Goal: Information Seeking & Learning: Learn about a topic

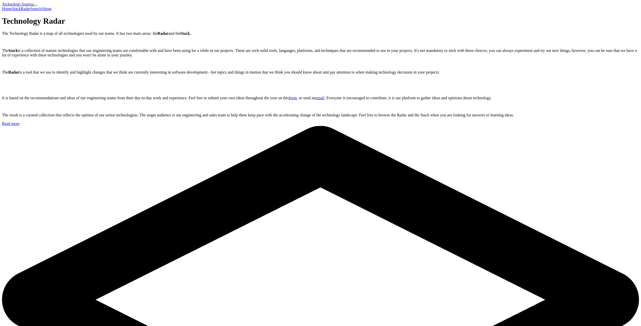
click at [30, 7] on link "Radar" at bounding box center [26, 9] width 10 height 4
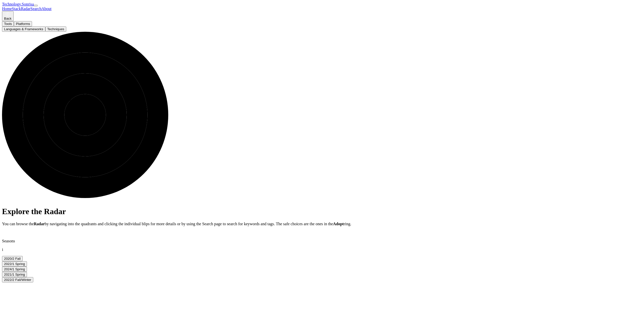
click at [14, 26] on button "Tools" at bounding box center [8, 23] width 12 height 5
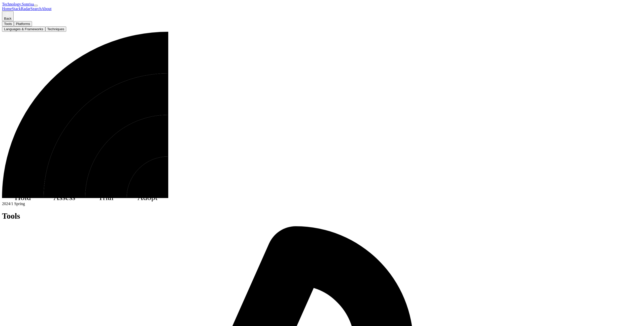
click at [32, 26] on button "Platforms" at bounding box center [23, 23] width 18 height 5
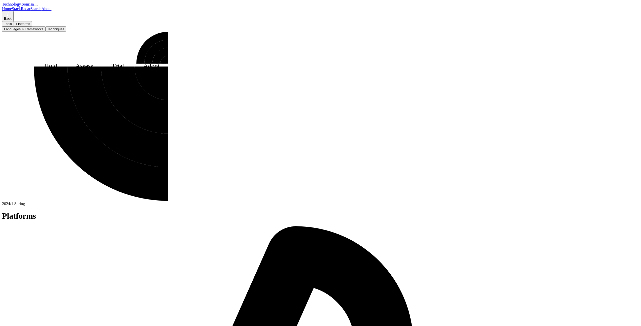
click at [45, 32] on button "Languages & Frameworks" at bounding box center [23, 28] width 43 height 5
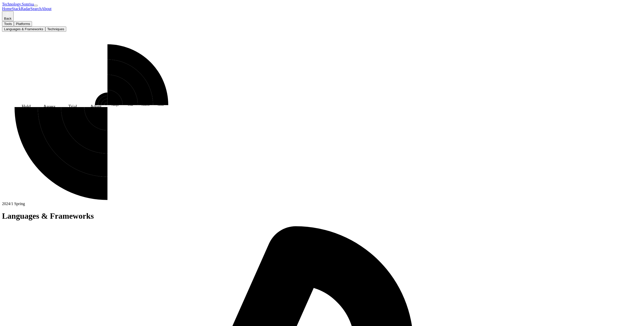
click at [66, 32] on button "Techniques" at bounding box center [55, 28] width 21 height 5
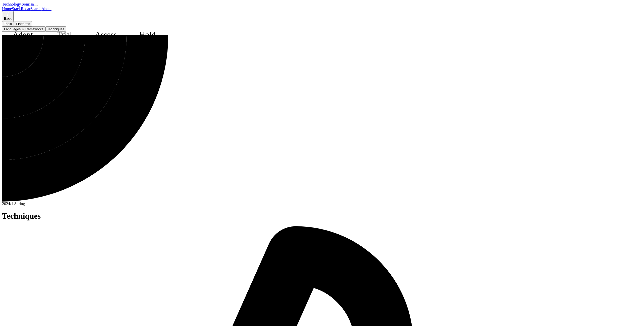
click at [45, 32] on button "Languages & Frameworks" at bounding box center [23, 28] width 43 height 5
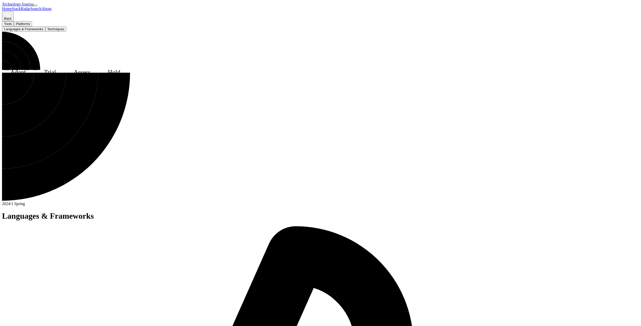
click at [32, 26] on button "Platforms" at bounding box center [23, 23] width 18 height 5
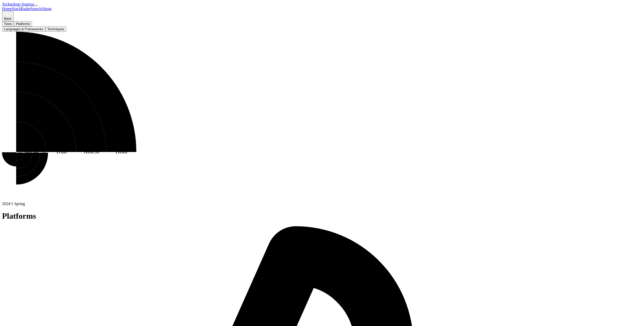
click at [14, 26] on button "Tools" at bounding box center [8, 23] width 12 height 5
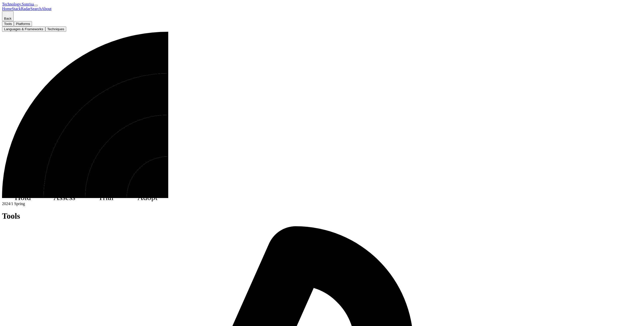
click at [32, 26] on button "Platforms" at bounding box center [23, 23] width 18 height 5
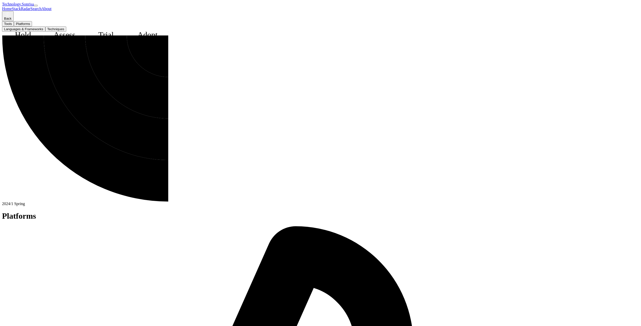
click at [45, 32] on button "Languages & Frameworks" at bounding box center [23, 28] width 43 height 5
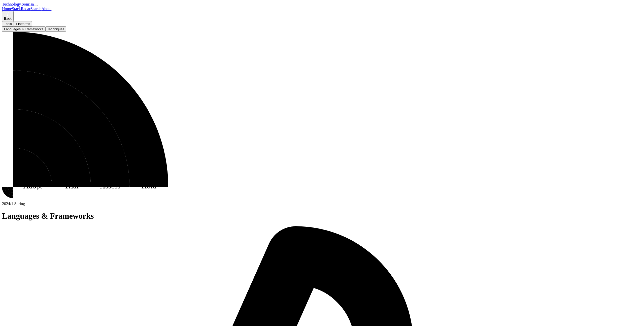
click at [34, 5] on link "Technology.Sonrisa" at bounding box center [18, 4] width 32 height 4
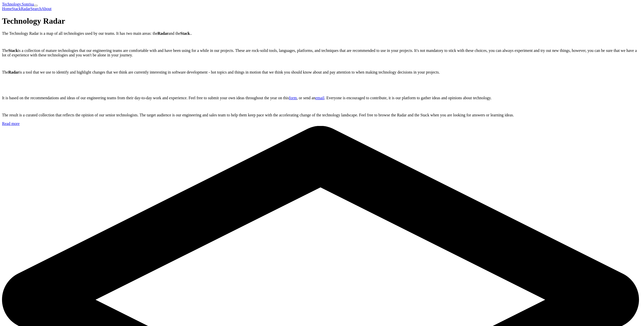
click at [30, 7] on link "Radar" at bounding box center [26, 9] width 10 height 4
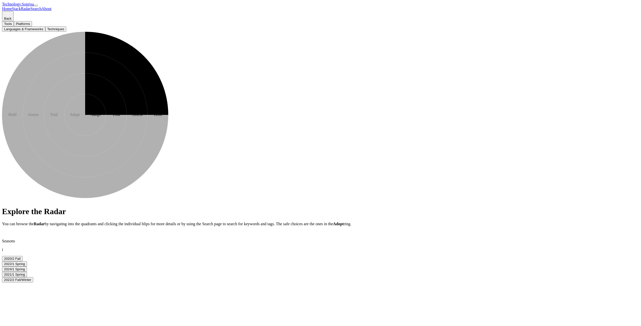
click at [106, 115] on icon at bounding box center [95, 104] width 21 height 21
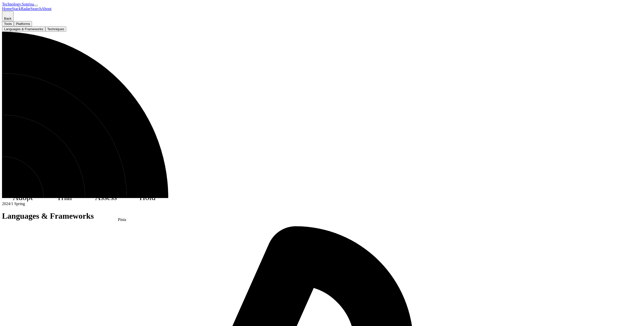
click at [9, 182] on text "28" at bounding box center [7, 180] width 4 height 4
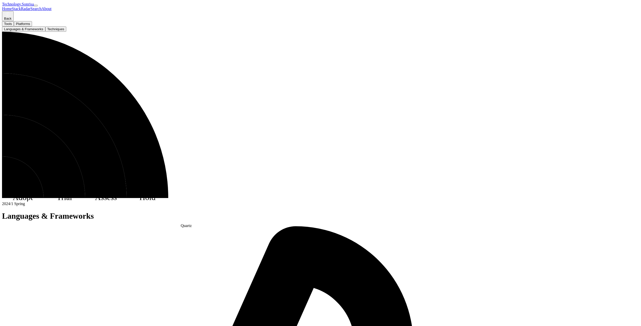
click at [73, 189] on text "16" at bounding box center [71, 187] width 4 height 4
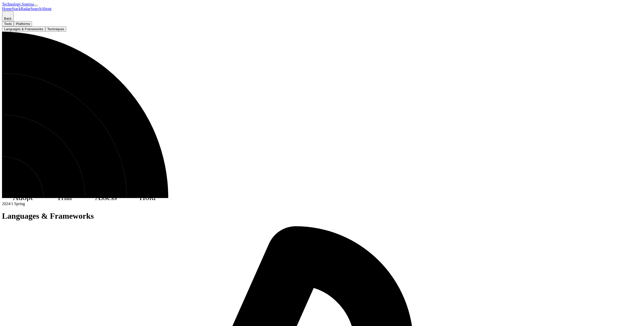
click at [14, 26] on button "Tools" at bounding box center [8, 23] width 12 height 5
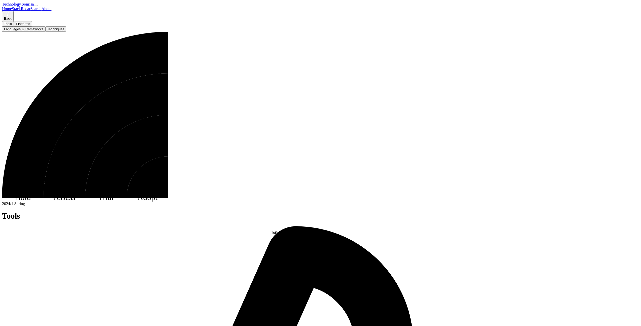
click at [166, 196] on text "16" at bounding box center [164, 194] width 4 height 4
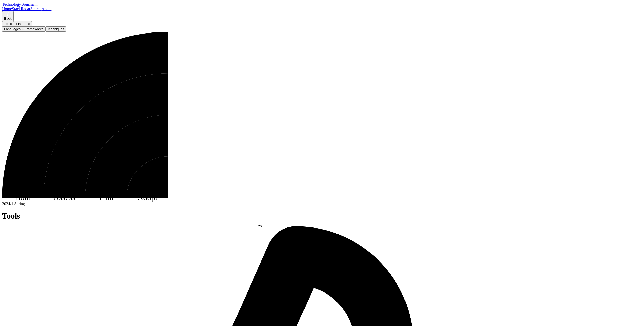
click at [148, 189] on text "20" at bounding box center [146, 187] width 4 height 4
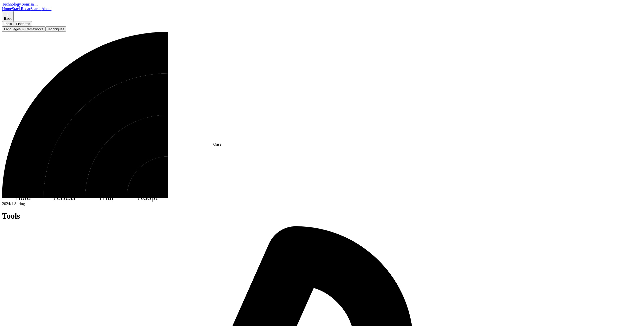
click at [105, 107] on text "23" at bounding box center [103, 105] width 4 height 4
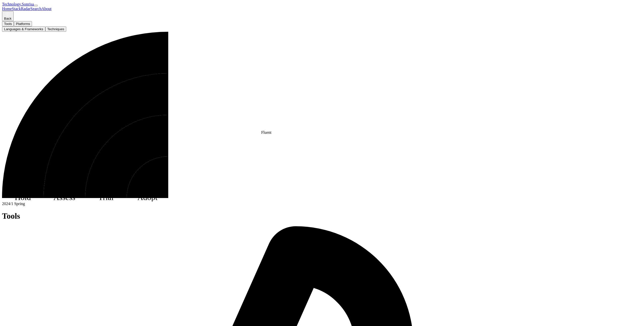
click at [153, 95] on text "10" at bounding box center [152, 93] width 4 height 4
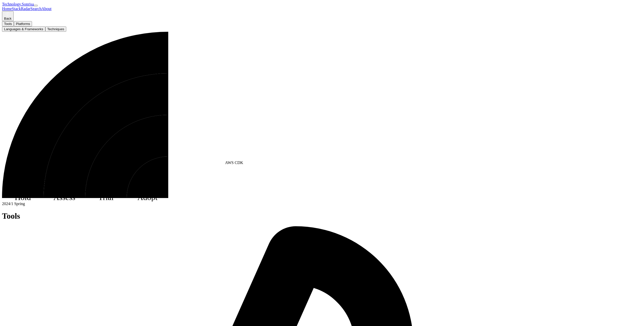
click at [121, 127] on icon at bounding box center [118, 123] width 8 height 8
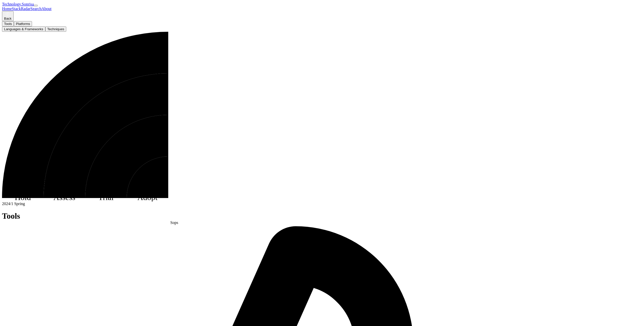
click at [62, 185] on text "26" at bounding box center [60, 183] width 4 height 4
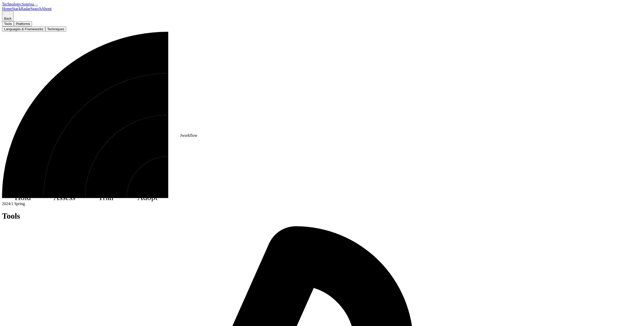
click at [75, 98] on text "17" at bounding box center [73, 96] width 4 height 4
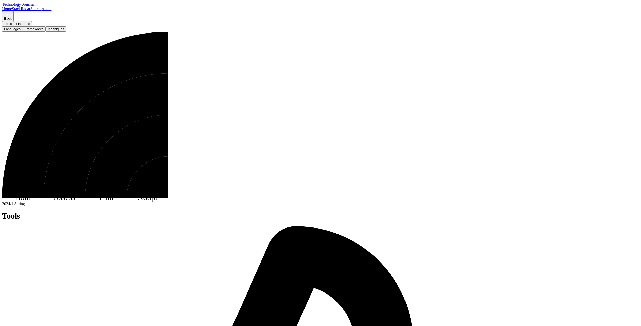
click at [128, 65] on icon at bounding box center [124, 61] width 8 height 8
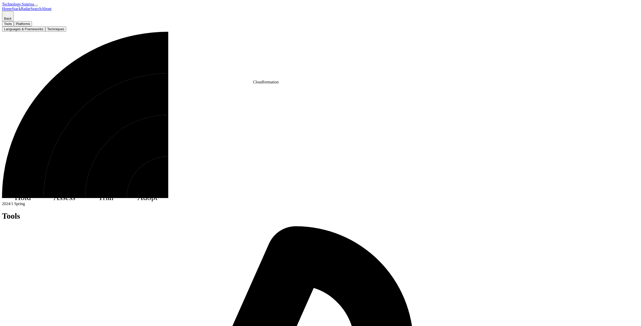
click at [150, 45] on text "7" at bounding box center [149, 43] width 2 height 4
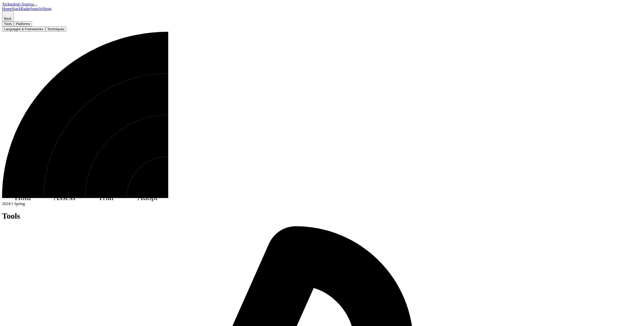
click at [32, 26] on button "Platforms" at bounding box center [23, 23] width 18 height 5
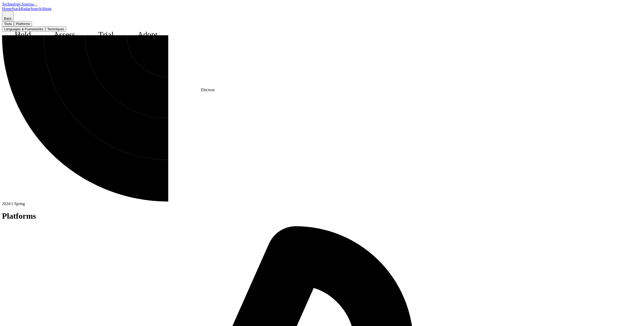
click at [95, 53] on text "18" at bounding box center [93, 51] width 4 height 4
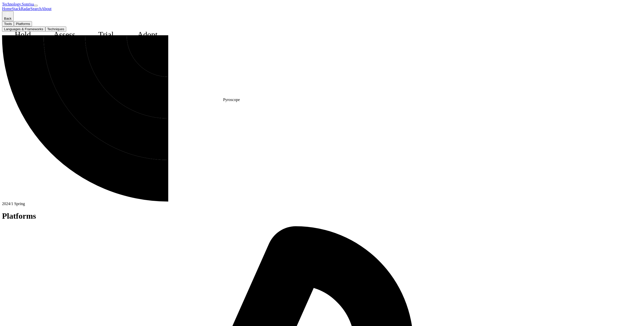
click at [118, 63] on text "14" at bounding box center [116, 60] width 4 height 4
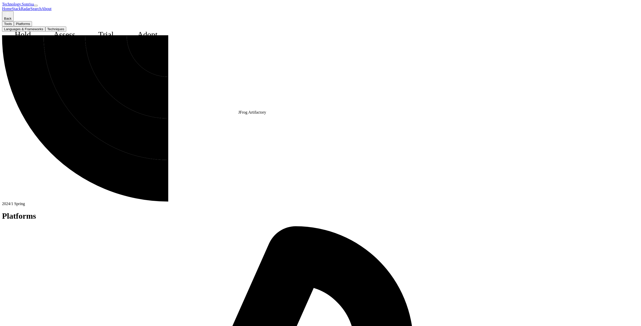
click at [139, 76] on icon at bounding box center [135, 73] width 8 height 8
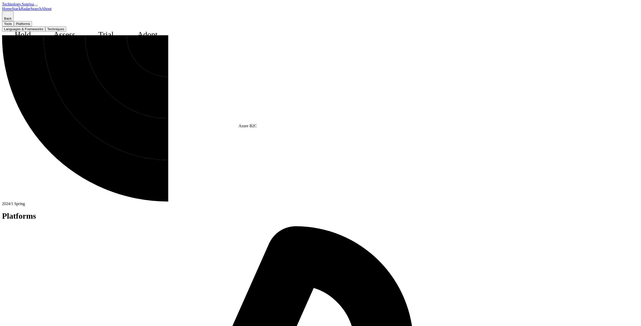
click at [135, 90] on icon at bounding box center [132, 86] width 8 height 8
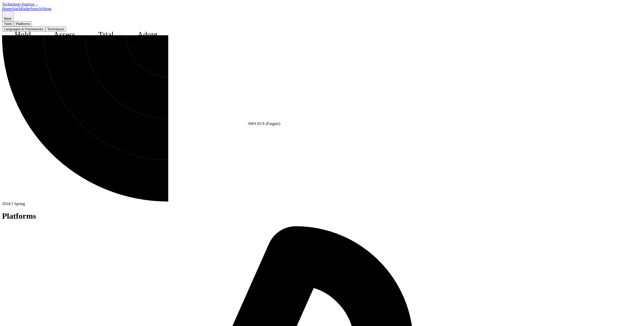
click at [147, 86] on text "1" at bounding box center [146, 84] width 2 height 4
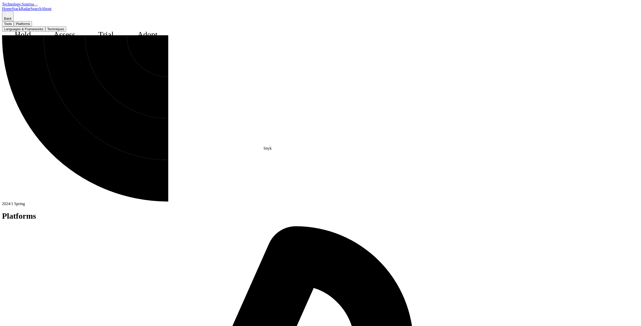
click at [155, 111] on text "16" at bounding box center [153, 109] width 4 height 4
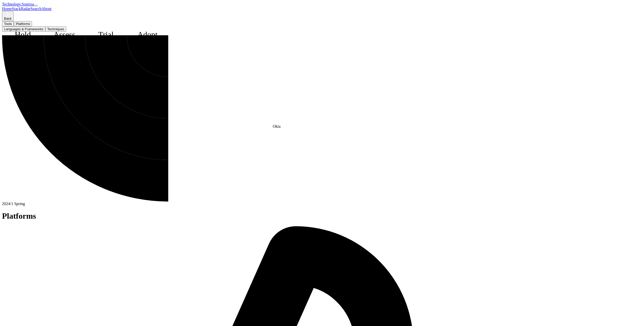
click at [164, 89] on text "11" at bounding box center [162, 87] width 4 height 4
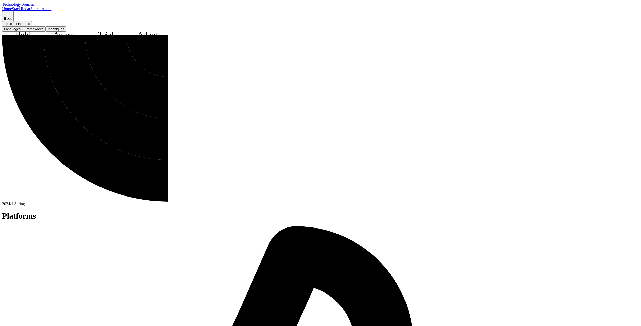
click at [34, 6] on link "Technology.Sonrisa" at bounding box center [18, 4] width 32 height 4
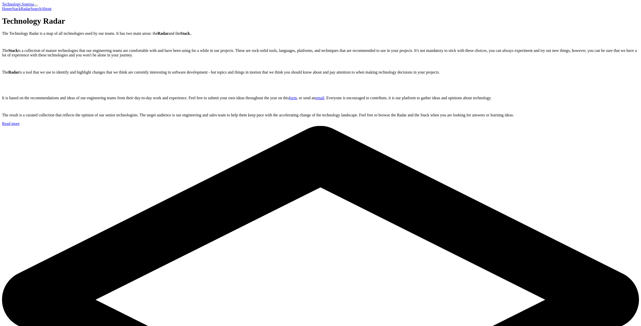
click at [21, 7] on link "Stack" at bounding box center [16, 9] width 9 height 4
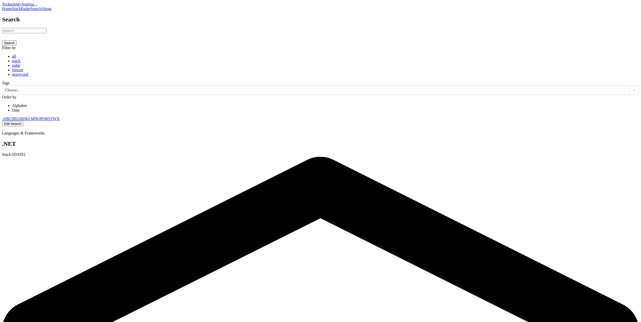
click at [258, 117] on div ". A B C D E G H I J K L M N O P Q R S T W X" at bounding box center [320, 119] width 637 height 5
click at [6, 117] on link "A" at bounding box center [4, 119] width 3 height 4
click at [11, 117] on link "C" at bounding box center [10, 119] width 3 height 4
click at [28, 117] on link "K" at bounding box center [26, 119] width 3 height 4
click at [34, 6] on link "Technology.Sonrisa" at bounding box center [18, 4] width 32 height 4
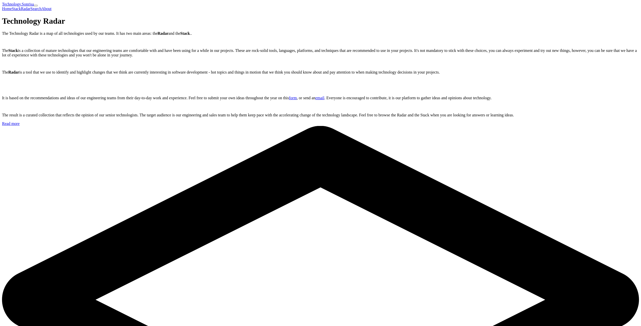
click at [21, 7] on link "Stack" at bounding box center [16, 9] width 9 height 4
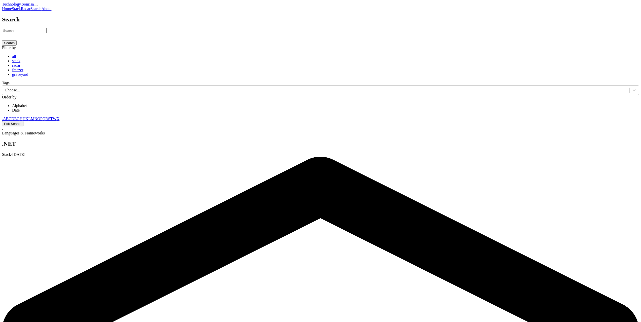
click at [20, 68] on link "radar" at bounding box center [16, 65] width 8 height 4
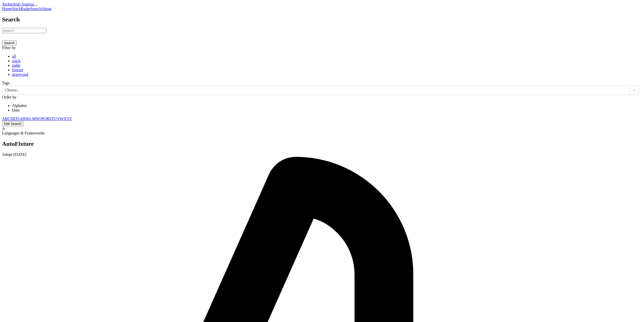
click at [23, 72] on link "freezer" at bounding box center [17, 70] width 11 height 4
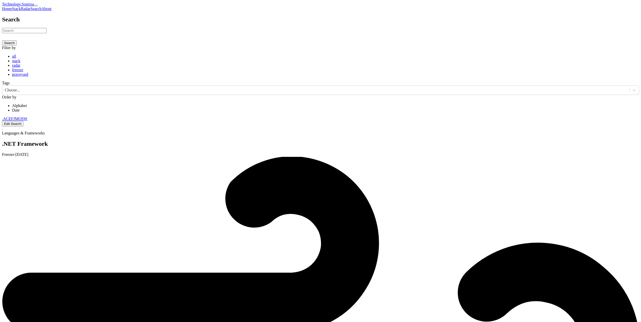
click at [16, 58] on link "all" at bounding box center [14, 56] width 4 height 4
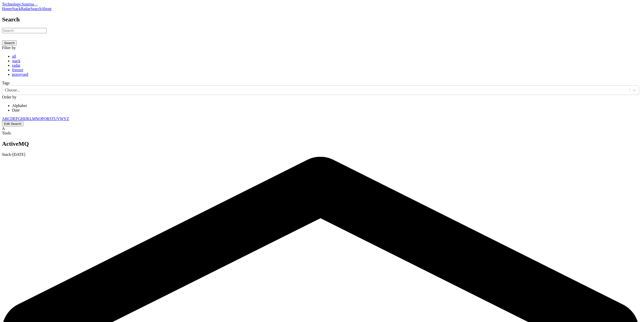
click at [30, 7] on link "Radar" at bounding box center [26, 9] width 10 height 4
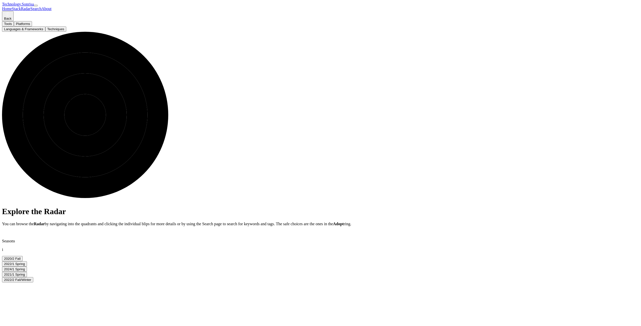
click at [348, 152] on div "Adopt Trial Assess Hold 2 9 12 19 20 21 22 27 28 1 3 6 7 8 10 15 16 23 24 25 26…" at bounding box center [320, 117] width 637 height 170
click at [14, 26] on button "Tools" at bounding box center [8, 23] width 12 height 5
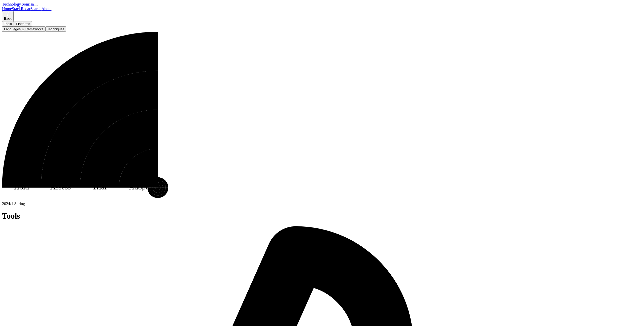
click at [45, 32] on button "Languages & Frameworks" at bounding box center [23, 28] width 43 height 5
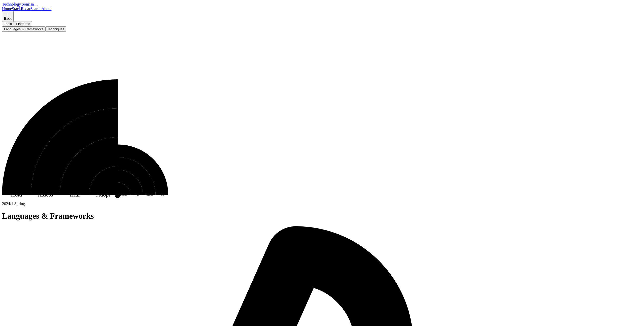
click at [66, 32] on button "Techniques" at bounding box center [55, 28] width 21 height 5
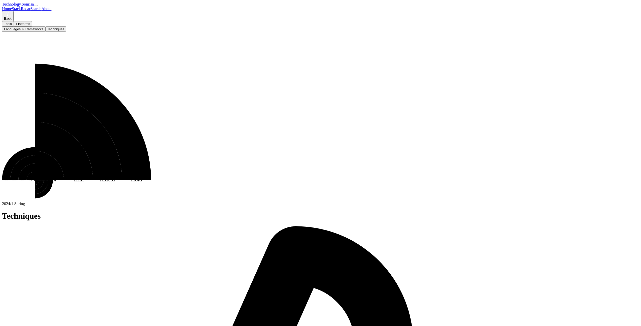
click at [32, 26] on button "Platforms" at bounding box center [23, 23] width 18 height 5
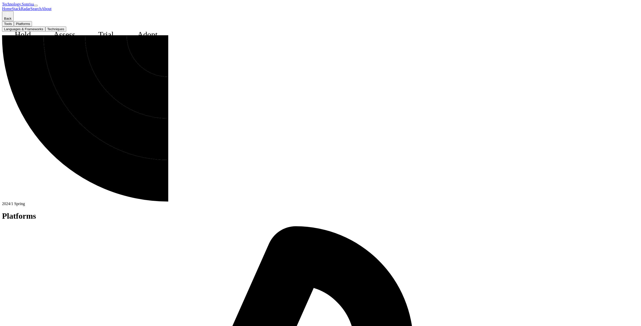
drag, startPoint x: 301, startPoint y: 53, endPoint x: 298, endPoint y: 46, distance: 7.1
click at [66, 32] on button "Techniques" at bounding box center [55, 28] width 21 height 5
click at [45, 32] on button "Languages & Frameworks" at bounding box center [23, 28] width 43 height 5
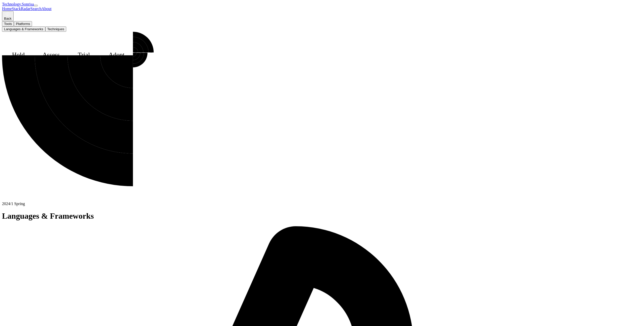
click at [165, 26] on div "Tools Platforms" at bounding box center [320, 23] width 637 height 5
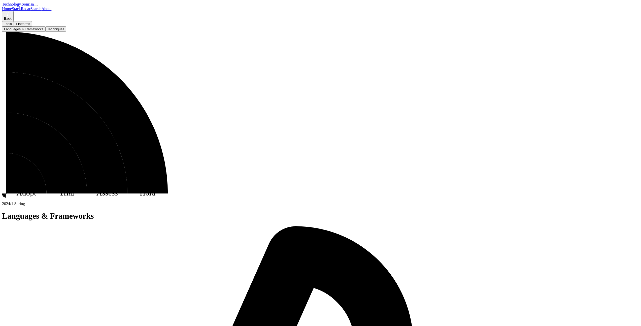
click at [14, 26] on button "Tools" at bounding box center [8, 23] width 12 height 5
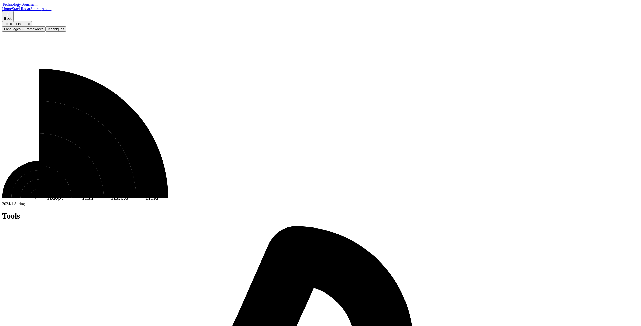
click at [45, 32] on button "Languages & Frameworks" at bounding box center [23, 28] width 43 height 5
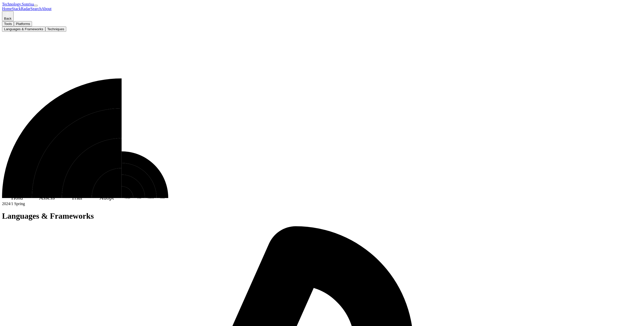
click at [250, 32] on div "Languages & Frameworks Techniques" at bounding box center [320, 28] width 637 height 5
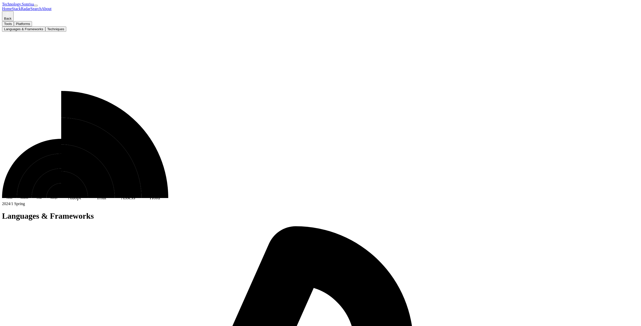
click at [32, 26] on button "Platforms" at bounding box center [23, 23] width 18 height 5
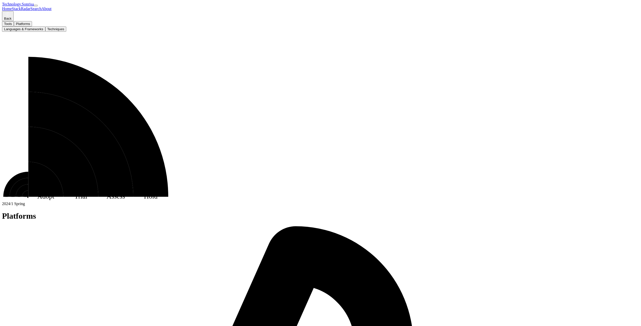
drag, startPoint x: 239, startPoint y: 54, endPoint x: 236, endPoint y: 57, distance: 3.4
click at [66, 32] on button "Techniques" at bounding box center [55, 28] width 21 height 5
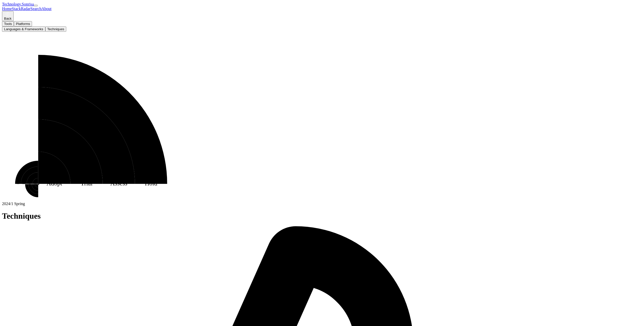
click at [32, 26] on button "Platforms" at bounding box center [23, 23] width 18 height 5
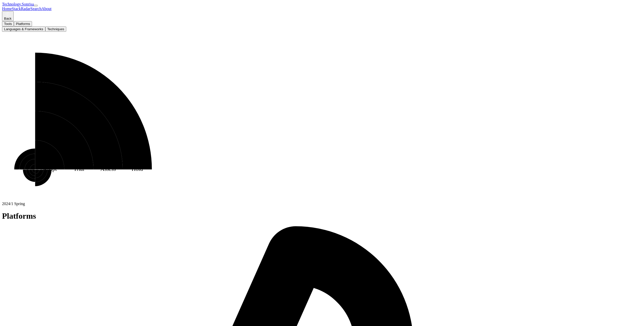
click at [14, 26] on button "Tools" at bounding box center [8, 23] width 12 height 5
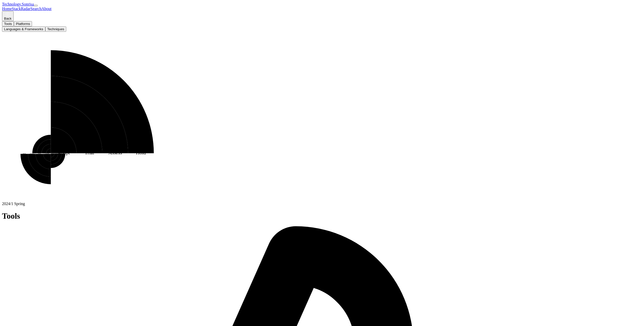
click at [45, 32] on button "Languages & Frameworks" at bounding box center [23, 28] width 43 height 5
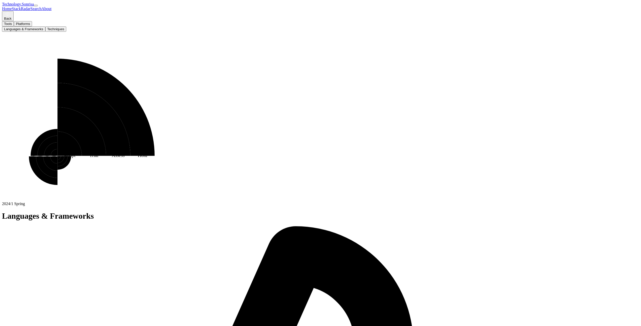
click at [251, 32] on div "Tools Platforms Languages & Frameworks Techniques" at bounding box center [320, 26] width 637 height 11
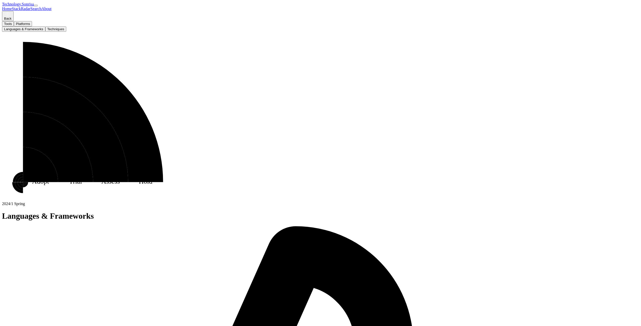
click at [32, 26] on button "Platforms" at bounding box center [23, 23] width 18 height 5
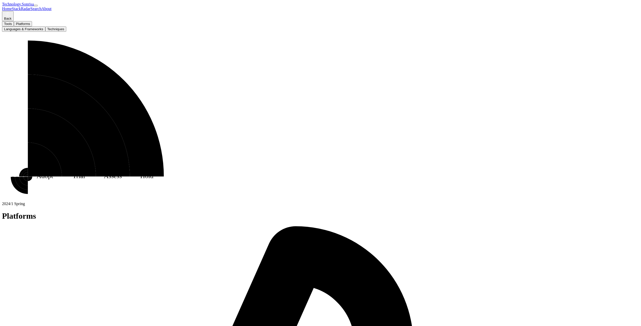
drag, startPoint x: 161, startPoint y: 46, endPoint x: 233, endPoint y: 44, distance: 72.1
click at [14, 26] on button "Tools" at bounding box center [8, 23] width 12 height 5
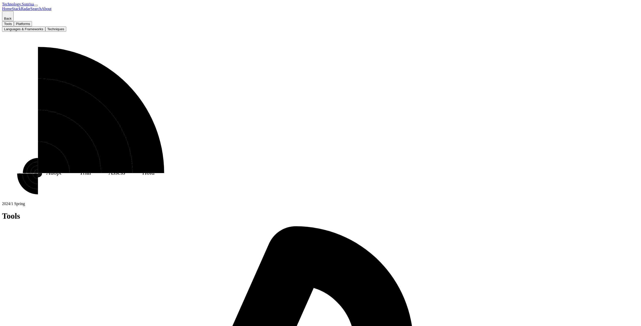
click at [45, 32] on button "Languages & Frameworks" at bounding box center [23, 28] width 43 height 5
click at [229, 32] on div "Languages & Frameworks Techniques" at bounding box center [320, 28] width 637 height 5
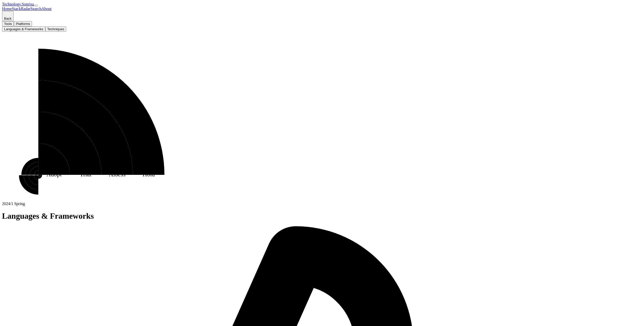
click at [32, 26] on button "Platforms" at bounding box center [23, 23] width 18 height 5
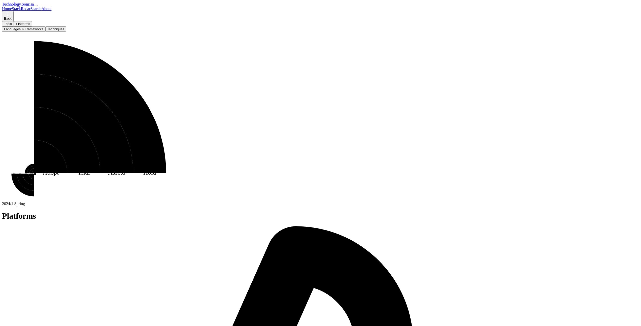
drag, startPoint x: 160, startPoint y: 41, endPoint x: 177, endPoint y: 42, distance: 17.4
click at [14, 26] on button "Tools" at bounding box center [8, 23] width 12 height 5
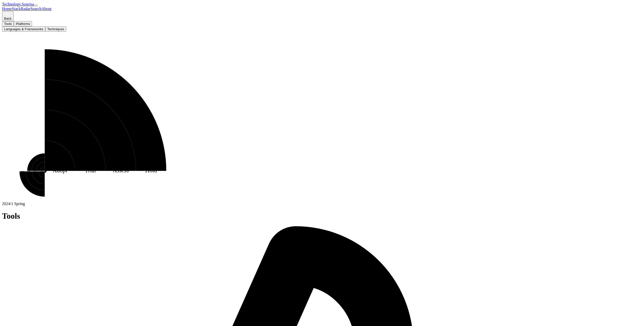
click at [66, 32] on button "Techniques" at bounding box center [55, 28] width 21 height 5
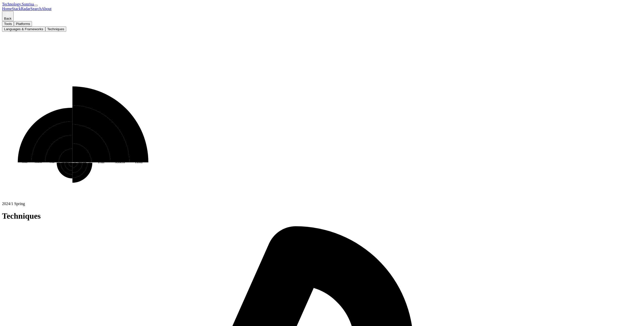
click at [45, 32] on button "Languages & Frameworks" at bounding box center [23, 28] width 43 height 5
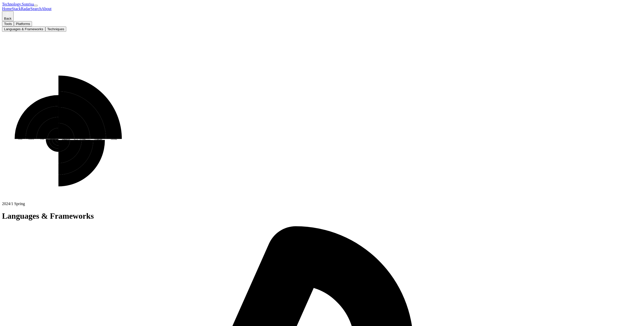
click at [32, 26] on button "Platforms" at bounding box center [23, 23] width 18 height 5
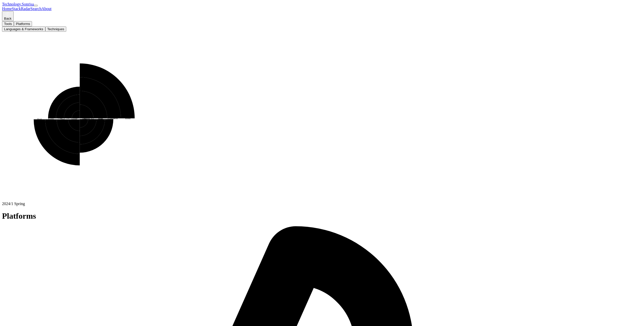
click at [14, 26] on button "Tools" at bounding box center [8, 23] width 12 height 5
click at [252, 32] on div "Languages & Frameworks Techniques" at bounding box center [320, 28] width 637 height 5
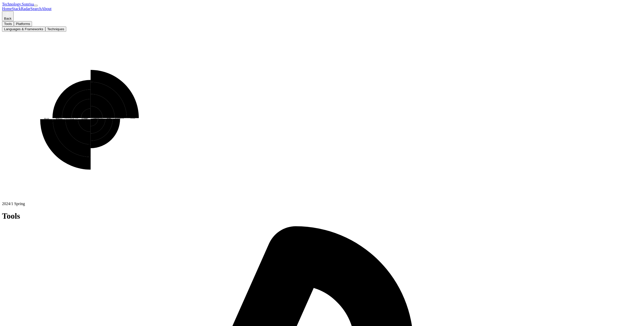
drag, startPoint x: 241, startPoint y: 59, endPoint x: 237, endPoint y: 58, distance: 4.1
click at [66, 32] on button "Techniques" at bounding box center [55, 28] width 21 height 5
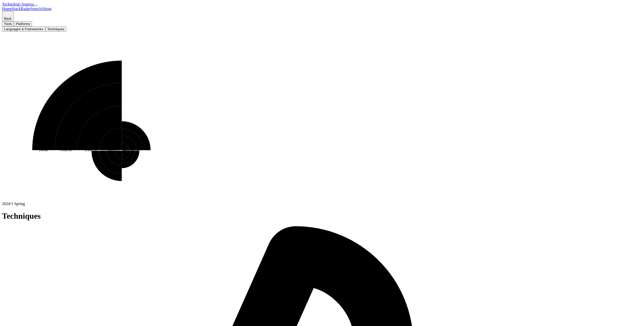
click at [32, 26] on button "Platforms" at bounding box center [23, 23] width 18 height 5
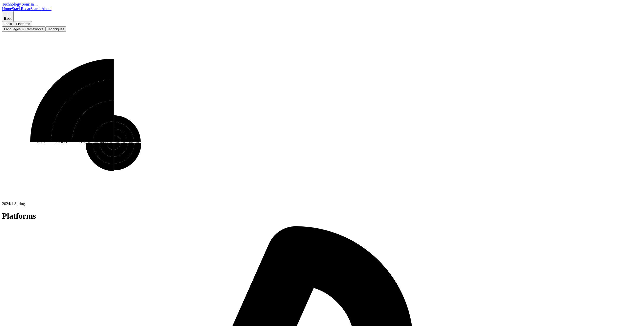
drag, startPoint x: 181, startPoint y: 40, endPoint x: 203, endPoint y: 42, distance: 22.2
click at [14, 26] on button "Tools" at bounding box center [8, 23] width 12 height 5
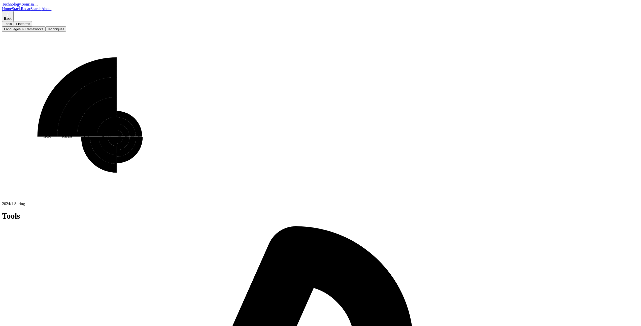
click at [259, 32] on div "Languages & Frameworks Techniques" at bounding box center [320, 28] width 637 height 5
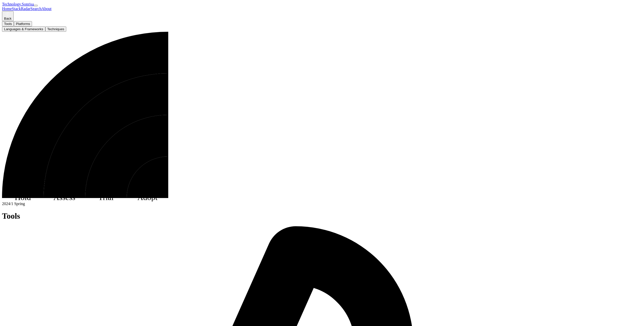
click at [34, 6] on link "Technology.Sonrisa" at bounding box center [18, 4] width 32 height 4
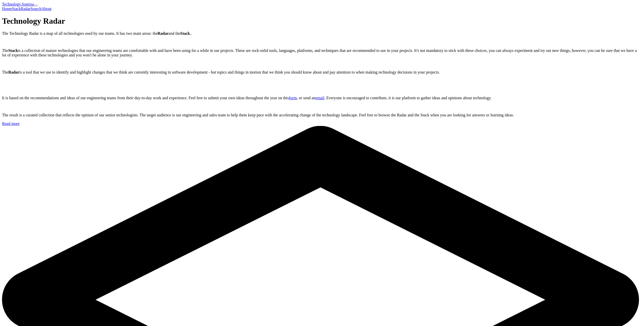
click at [21, 8] on link "Stack" at bounding box center [16, 9] width 9 height 4
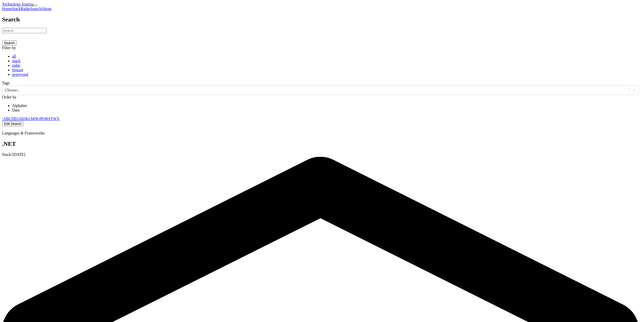
click at [30, 7] on link "Radar" at bounding box center [26, 9] width 10 height 4
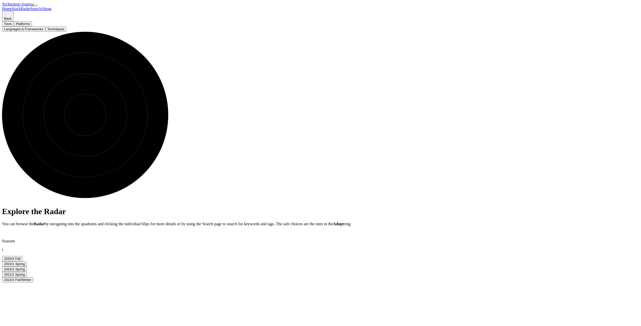
click at [12, 8] on link "Home" at bounding box center [7, 9] width 10 height 4
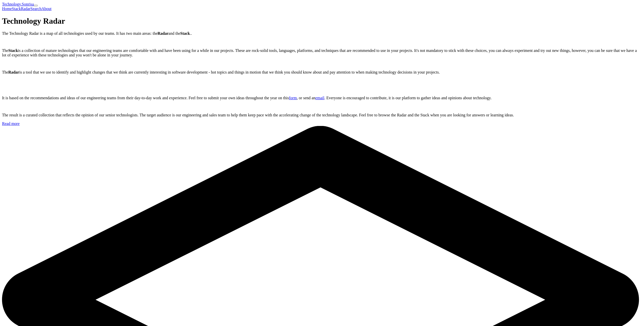
click at [30, 8] on link "Radar" at bounding box center [26, 9] width 10 height 4
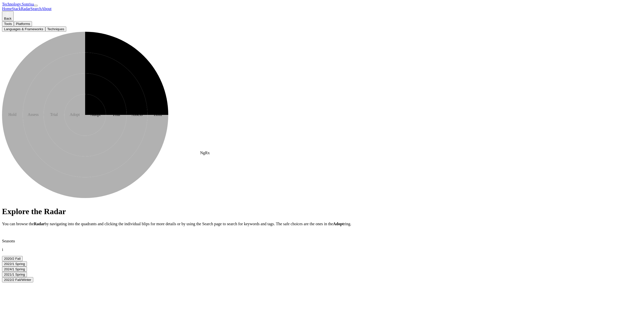
click at [91, 114] on text "12" at bounding box center [90, 112] width 3 height 3
